Goal: Navigation & Orientation: Go to known website

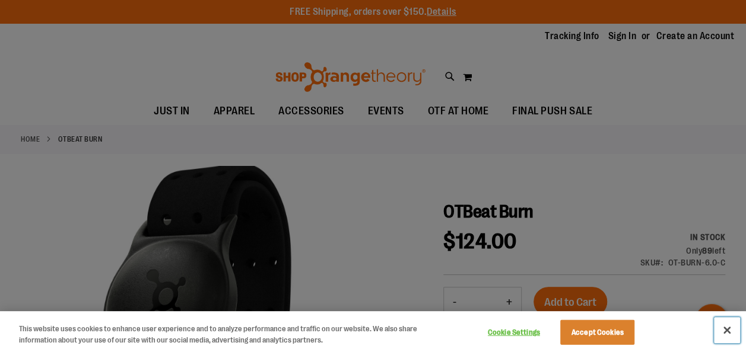
click at [728, 327] on button "Close" at bounding box center [726, 330] width 26 height 26
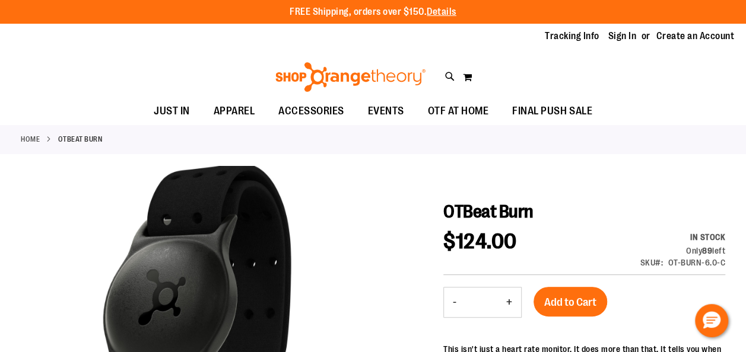
click at [39, 135] on link "Home" at bounding box center [30, 139] width 19 height 11
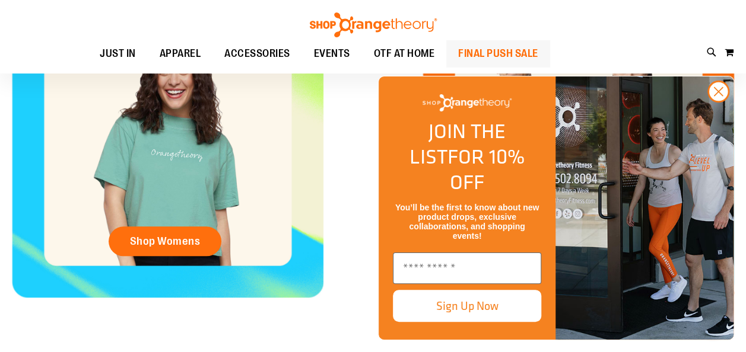
scroll to position [534, 0]
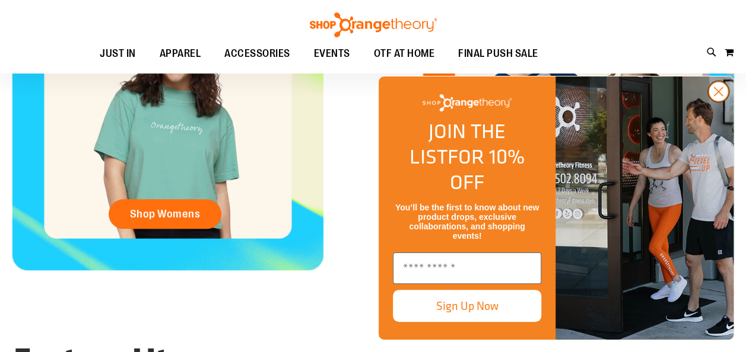
click at [715, 101] on circle "Close dialog" at bounding box center [718, 92] width 20 height 20
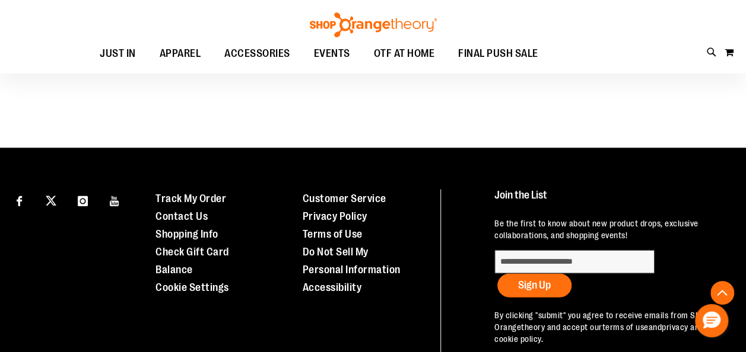
scroll to position [1192, 0]
